Goal: Check status: Check status

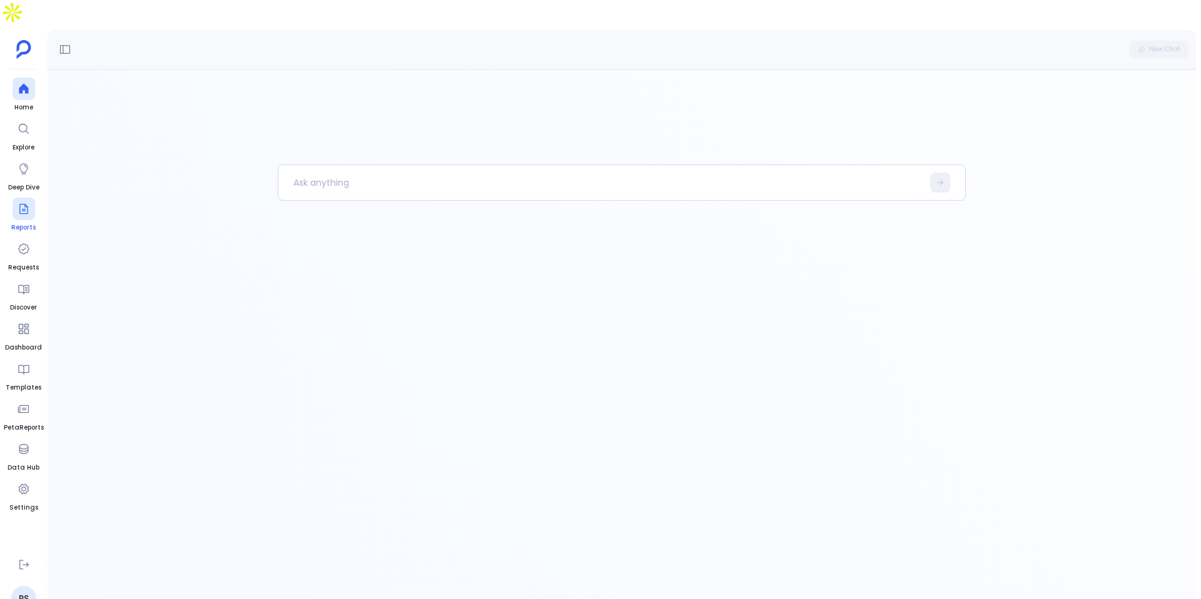
click at [29, 203] on icon at bounding box center [24, 209] width 13 height 13
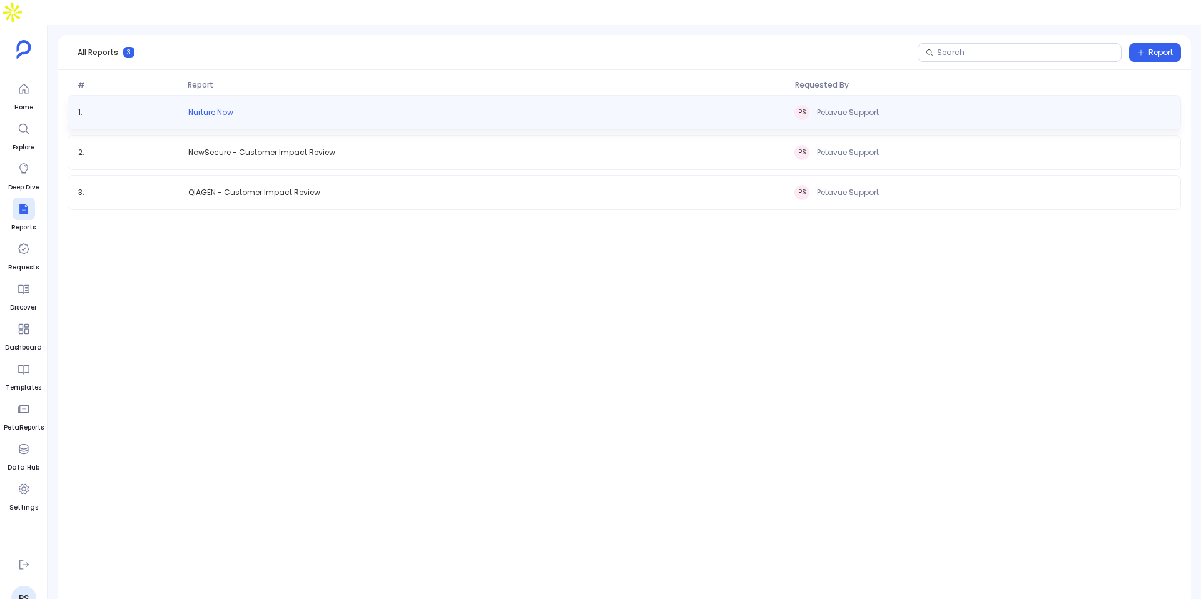
click at [225, 108] on span "Nurture Now" at bounding box center [210, 113] width 45 height 10
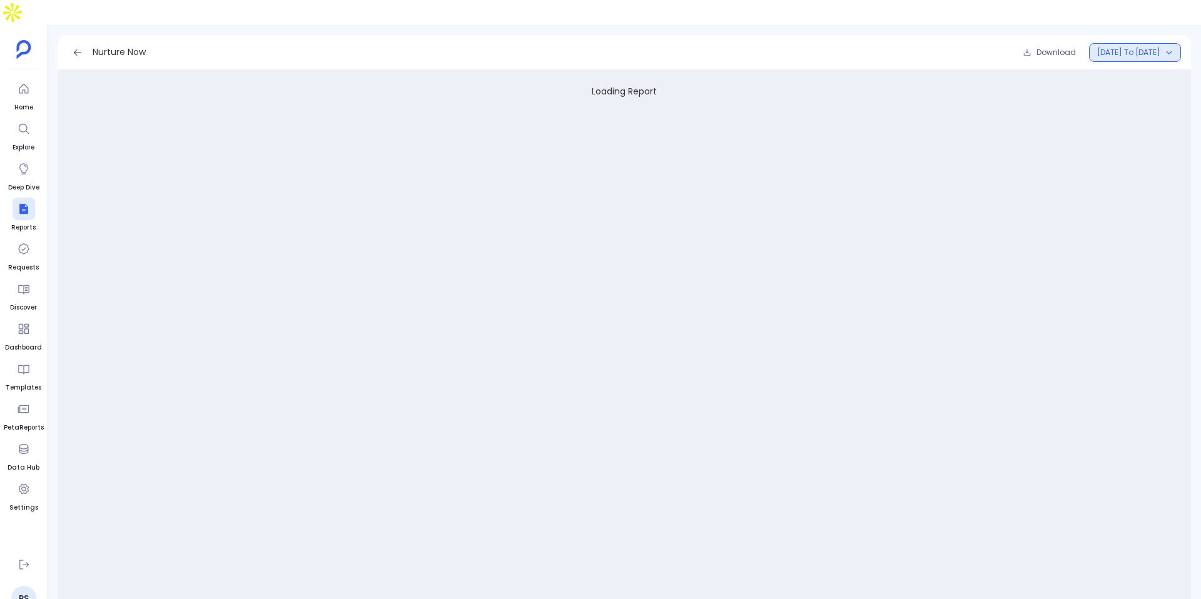
click at [1159, 43] on button "[DATE] to [DATE]" at bounding box center [1135, 52] width 92 height 19
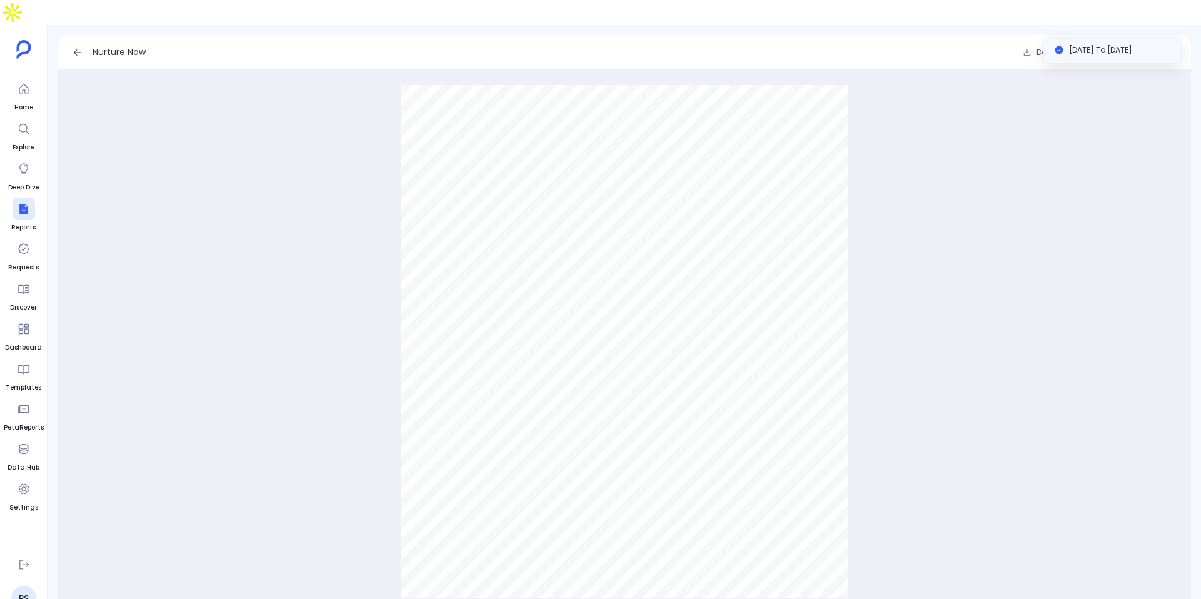
click at [1044, 235] on div "Customer Impact Review Metrics — Nurture Now [DATE]–[DATE] Nurture Now – Accoun…" at bounding box center [624, 341] width 1113 height 533
